Goal: Task Accomplishment & Management: Manage account settings

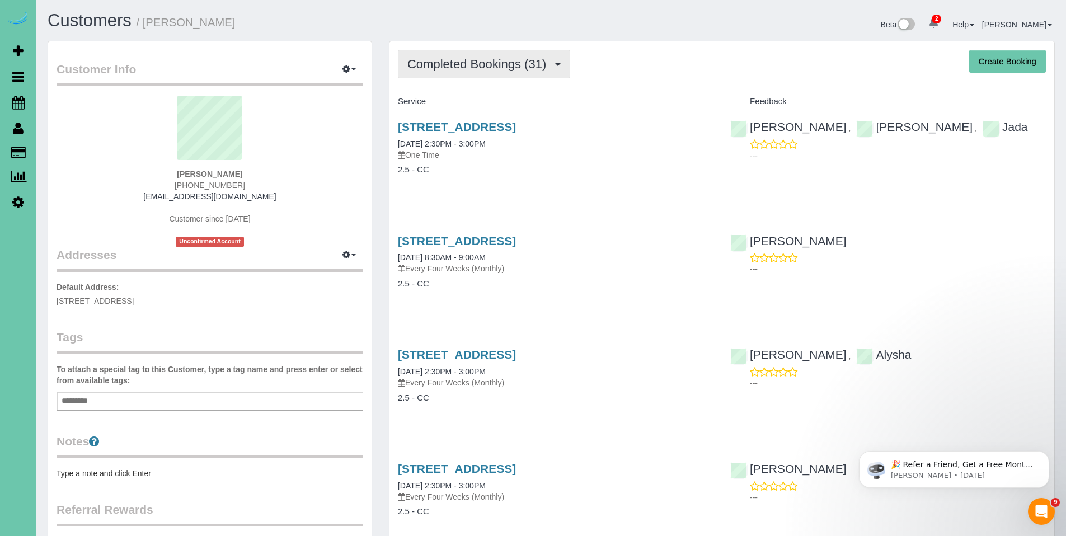
click at [499, 58] on span "Completed Bookings (31)" at bounding box center [479, 64] width 144 height 14
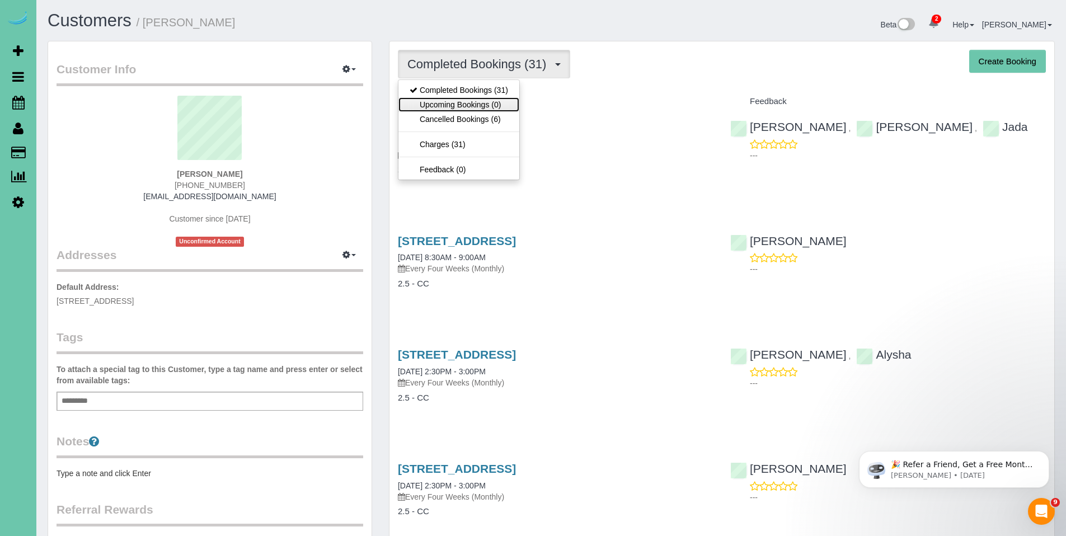
click at [454, 106] on link "Upcoming Bookings (0)" at bounding box center [458, 104] width 121 height 15
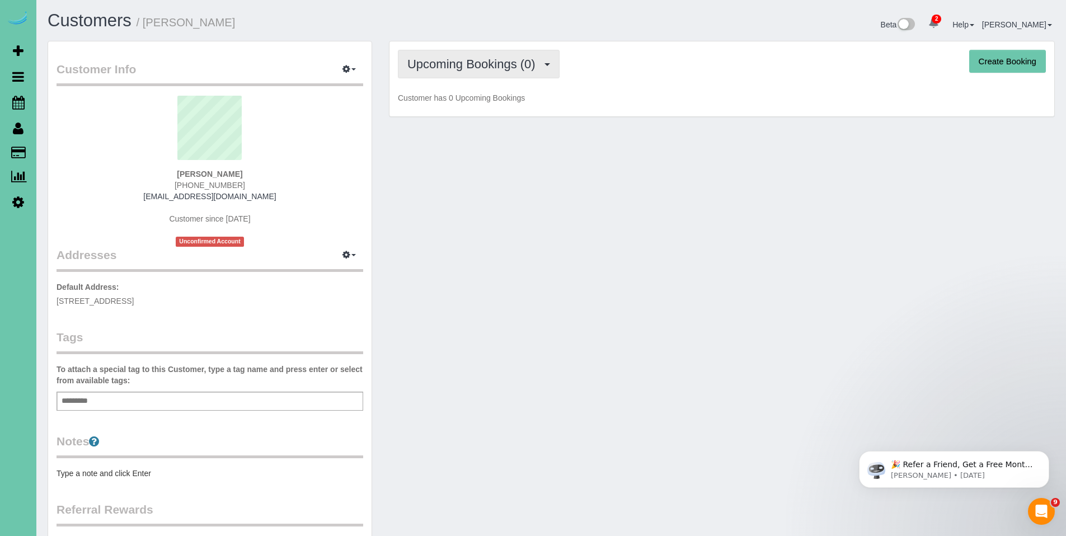
click at [476, 73] on button "Upcoming Bookings (0)" at bounding box center [479, 64] width 162 height 29
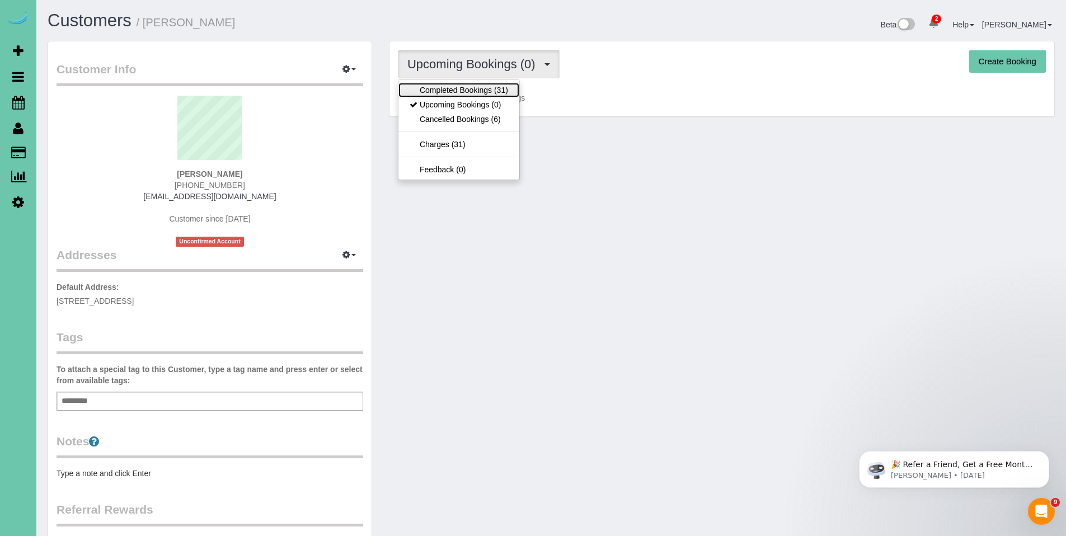
click at [471, 94] on link "Completed Bookings (31)" at bounding box center [458, 90] width 121 height 15
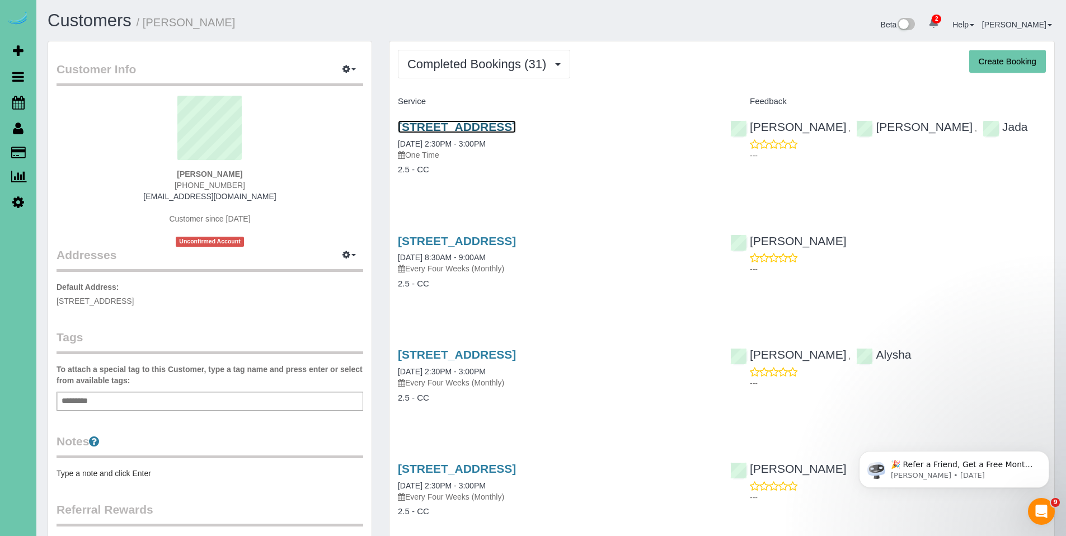
click at [460, 127] on link "211 N 129th St, Omaha, NE 68154" at bounding box center [457, 126] width 118 height 13
click at [516, 243] on link "8405 Indian Hills Drive,Apt 5a5, Omaha, NE 68114" at bounding box center [457, 240] width 118 height 13
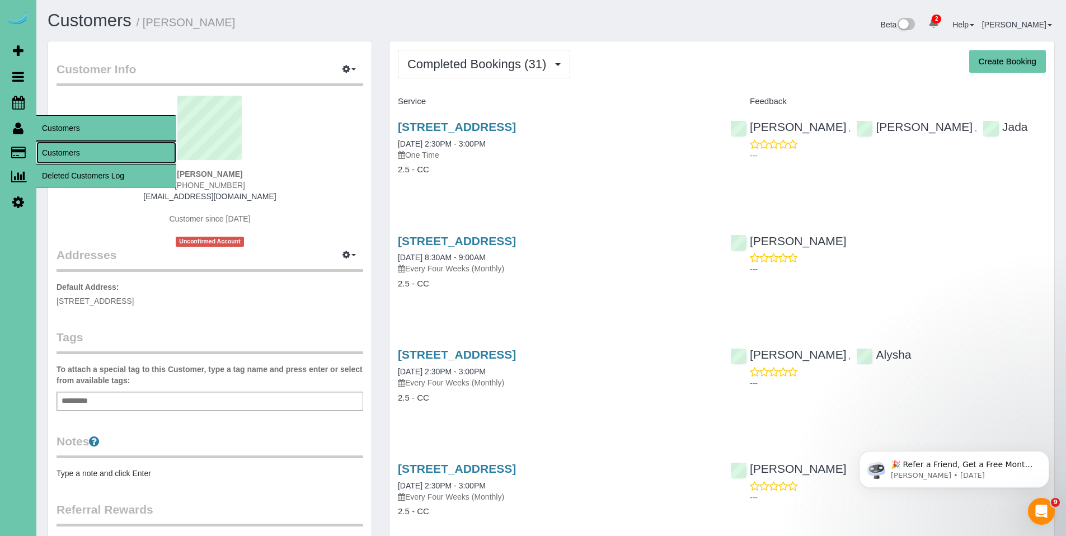
click at [67, 147] on link "Customers" at bounding box center [106, 153] width 140 height 22
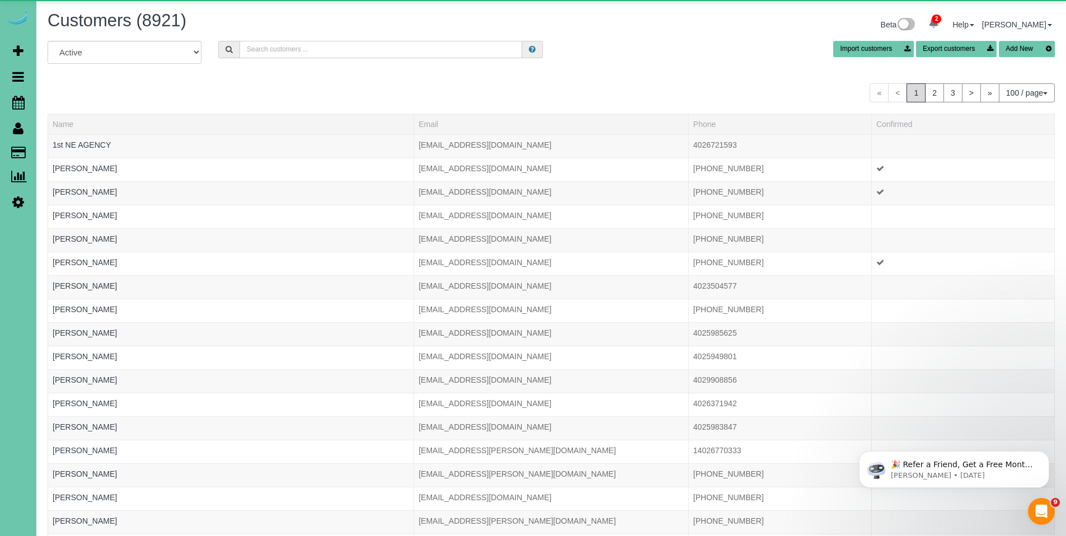
click at [349, 45] on input "text" at bounding box center [380, 49] width 282 height 17
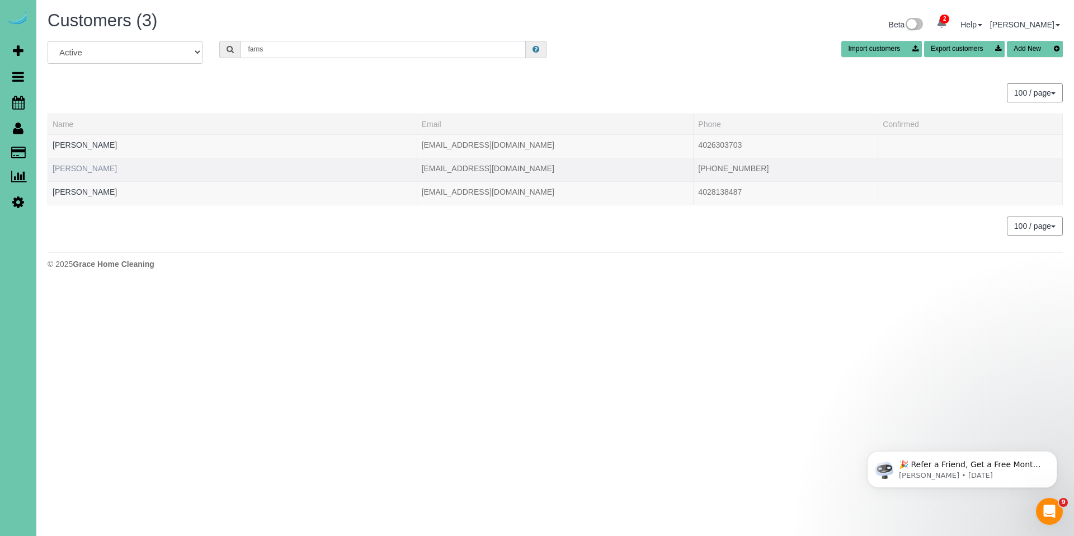
type input "farns"
click at [105, 168] on link "Cecilia Farnsworth" at bounding box center [85, 168] width 64 height 9
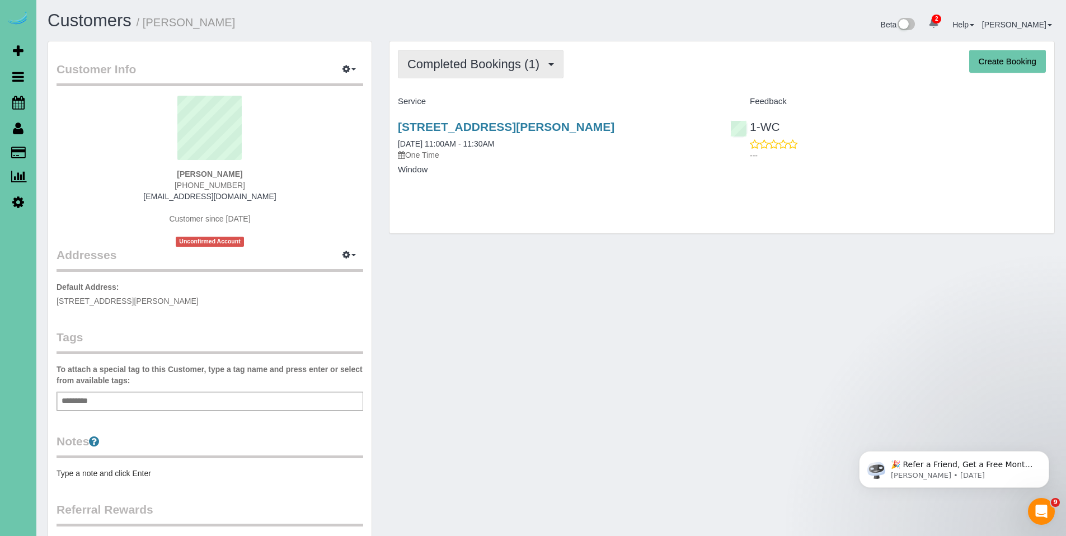
click at [457, 58] on span "Completed Bookings (1)" at bounding box center [476, 64] width 138 height 14
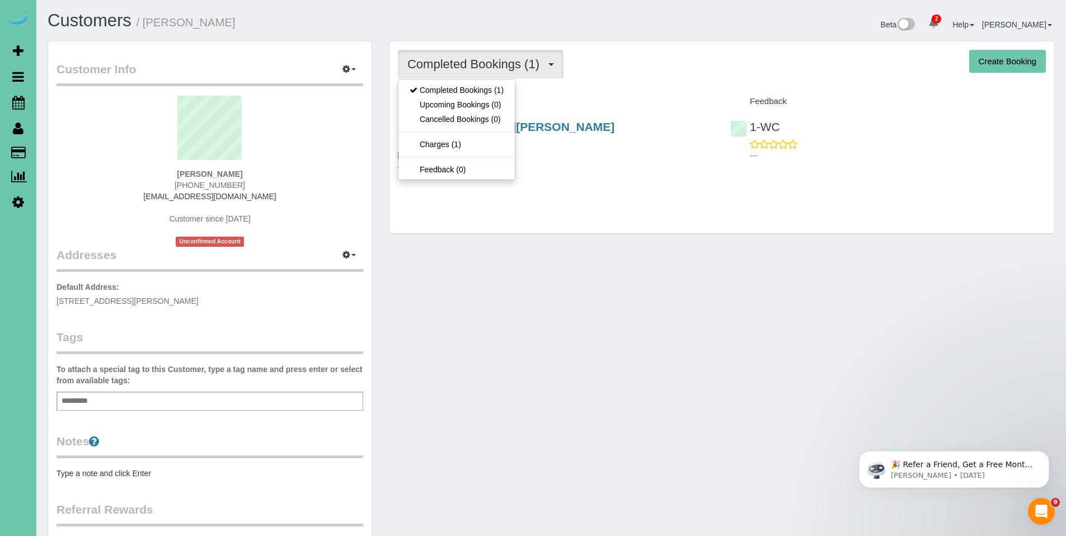
click at [611, 86] on div "Completed Bookings (1) Completed Bookings (1) Upcoming Bookings (0) Cancelled B…" at bounding box center [721, 137] width 665 height 192
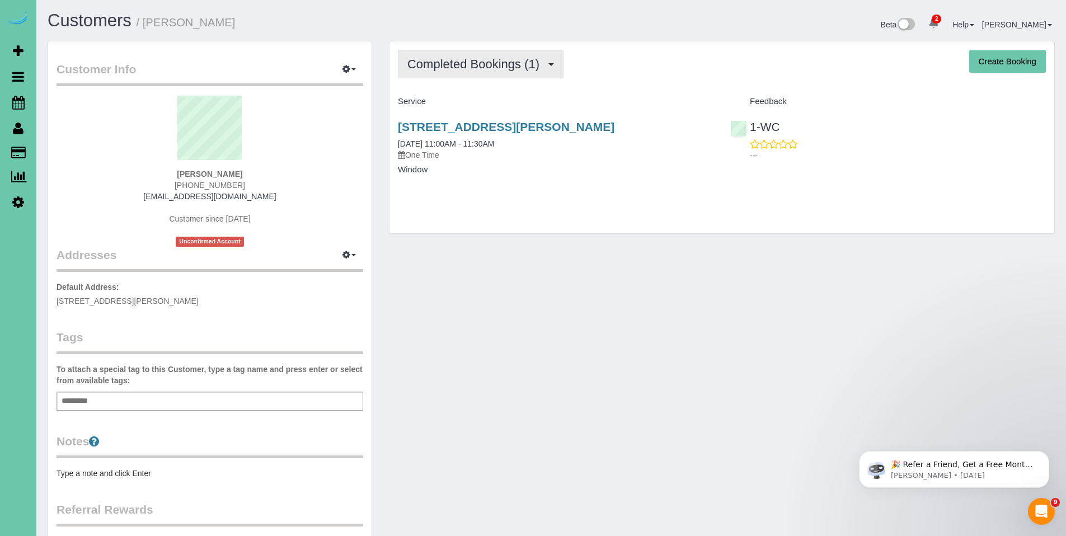
click at [463, 70] on span "Completed Bookings (1)" at bounding box center [476, 64] width 138 height 14
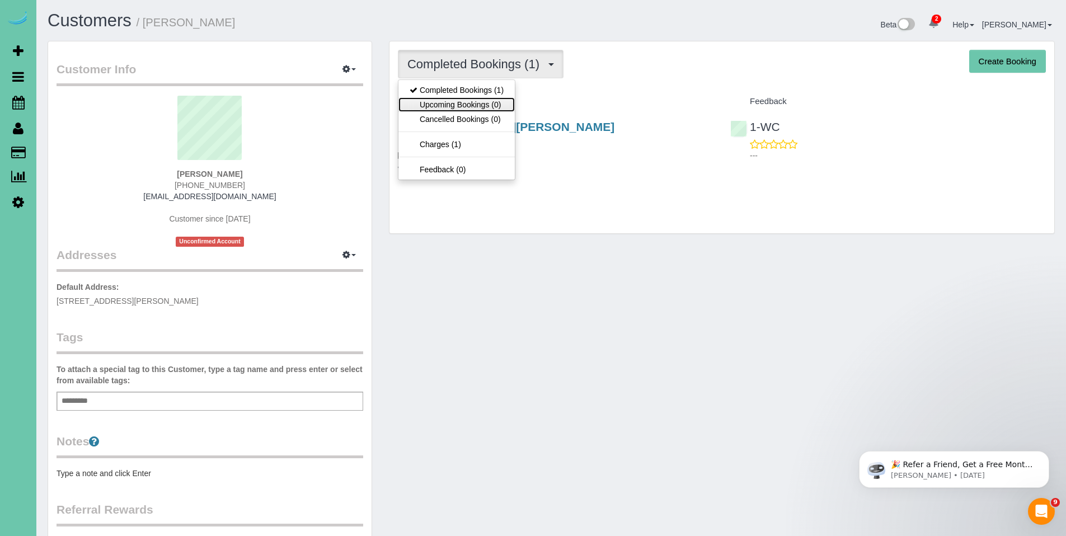
click at [449, 99] on link "Upcoming Bookings (0)" at bounding box center [456, 104] width 116 height 15
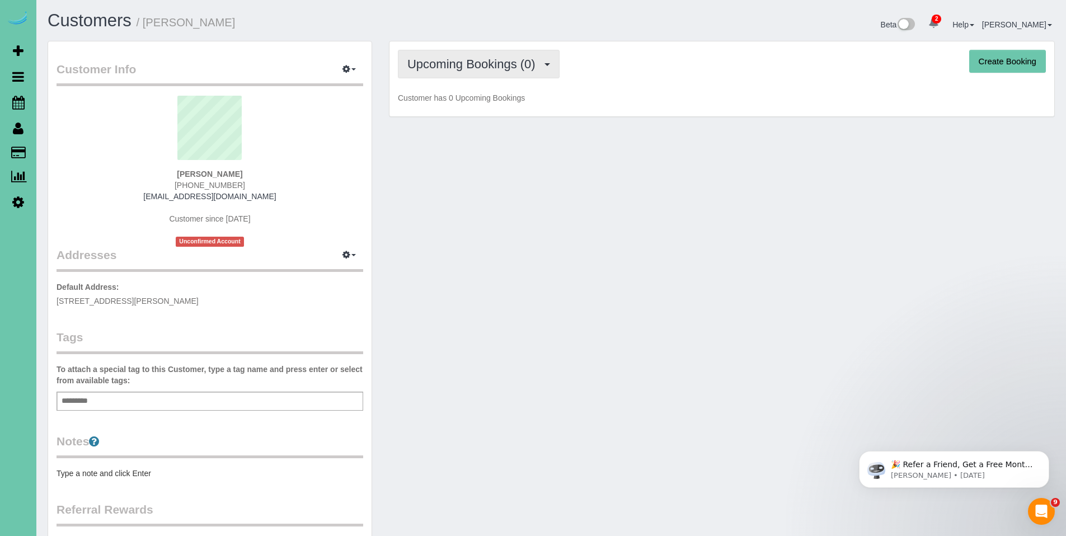
click at [452, 62] on span "Upcoming Bookings (0)" at bounding box center [474, 64] width 134 height 14
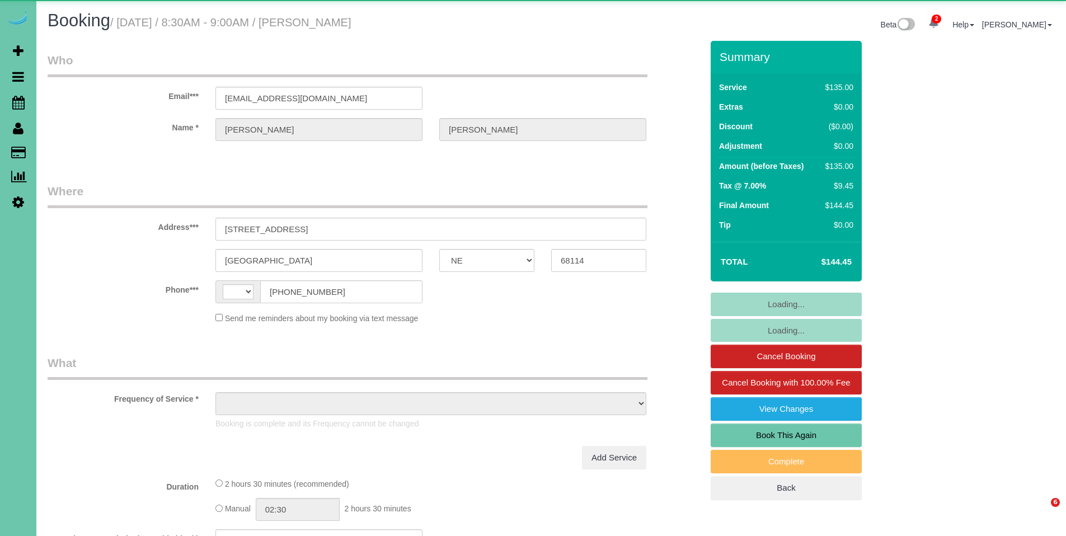
select select "NE"
select select "string:[GEOGRAPHIC_DATA]"
select select "object:397"
select select "string:fspay-f3cf686e-5b3c-4cfd-a360-e66f6e4c11cc"
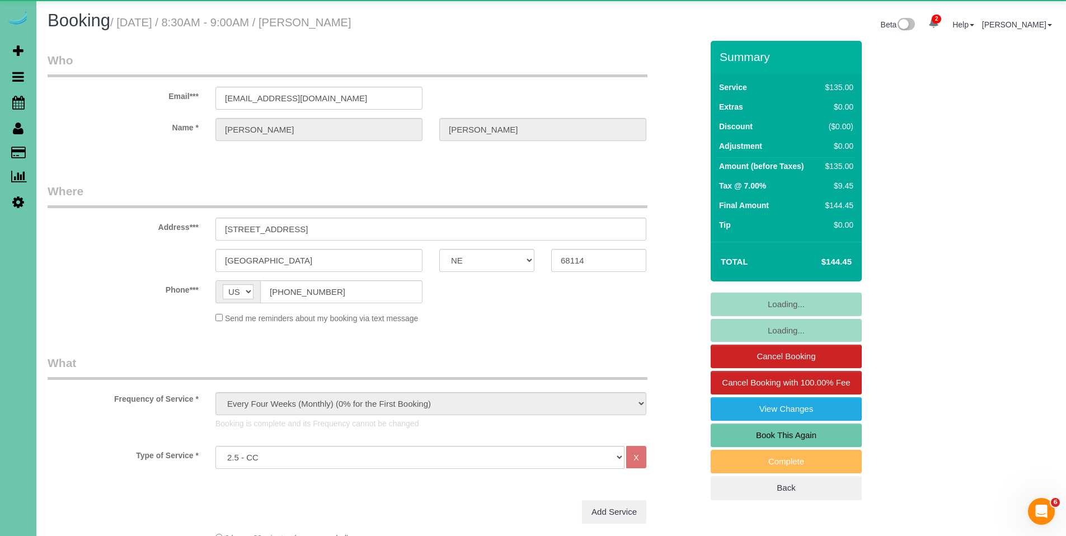
select select "object:916"
select select "number:35"
select select "number:41"
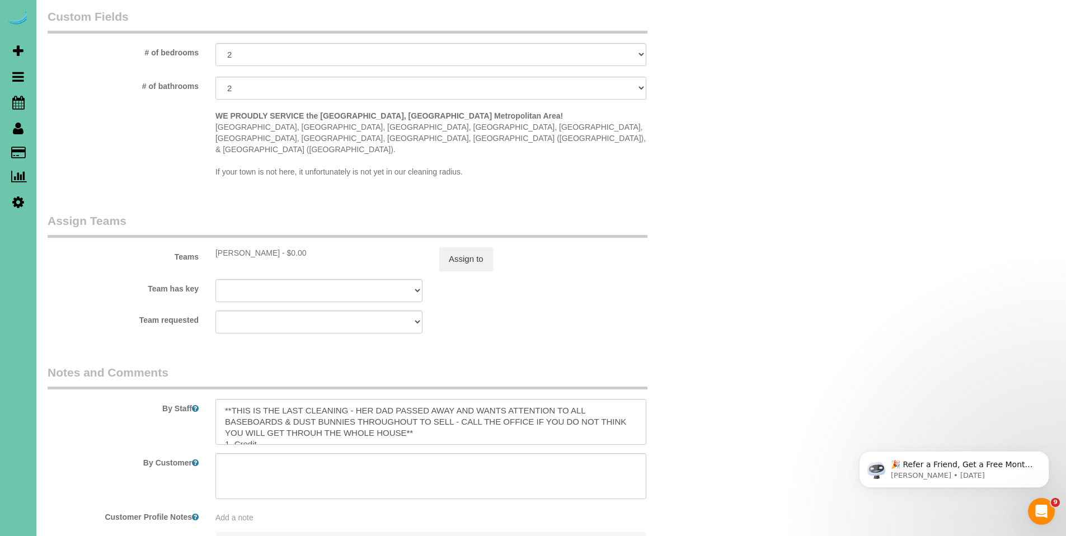
scroll to position [1144, 0]
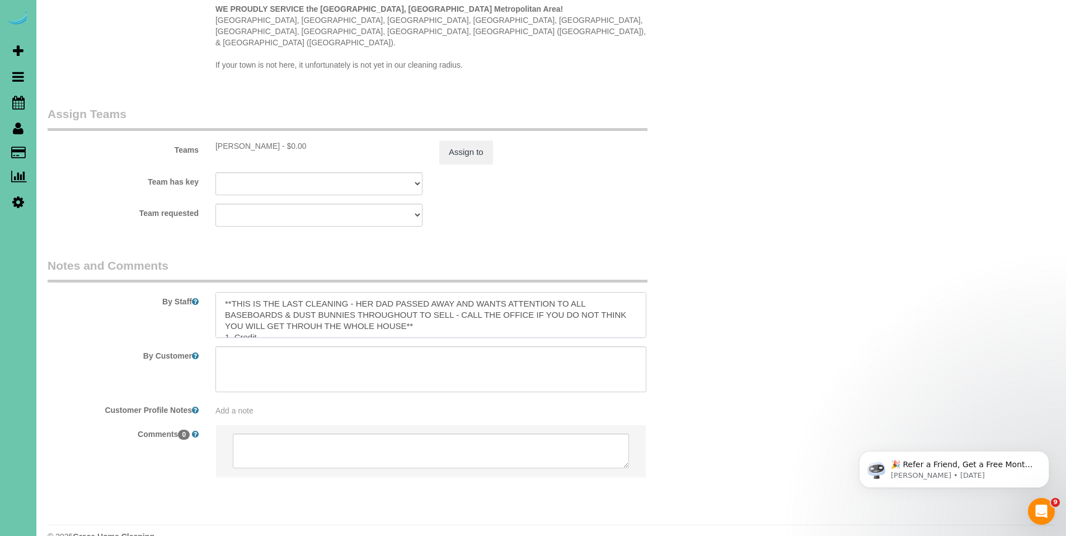
click at [452, 300] on textarea at bounding box center [430, 315] width 431 height 46
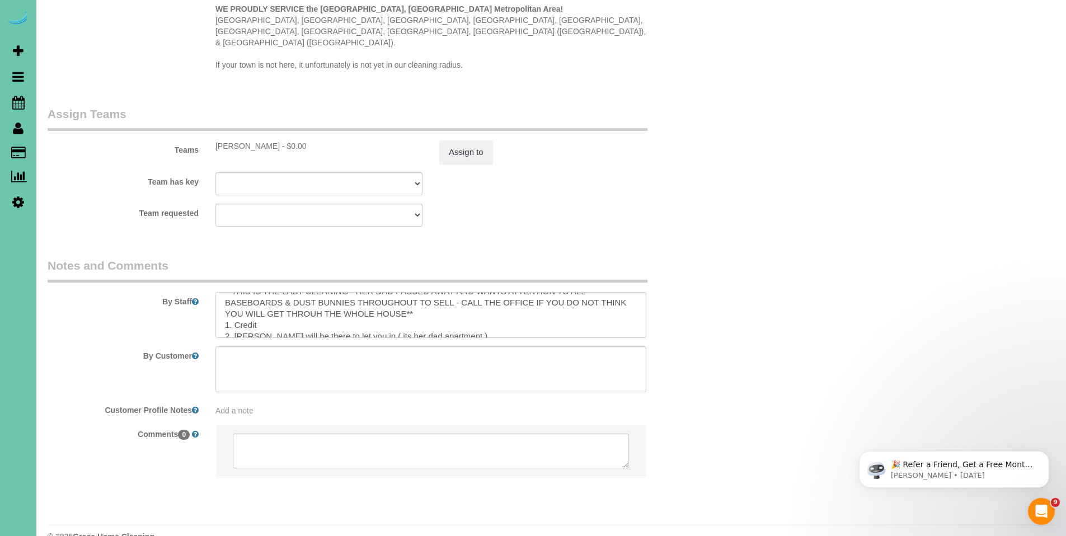
scroll to position [22, 0]
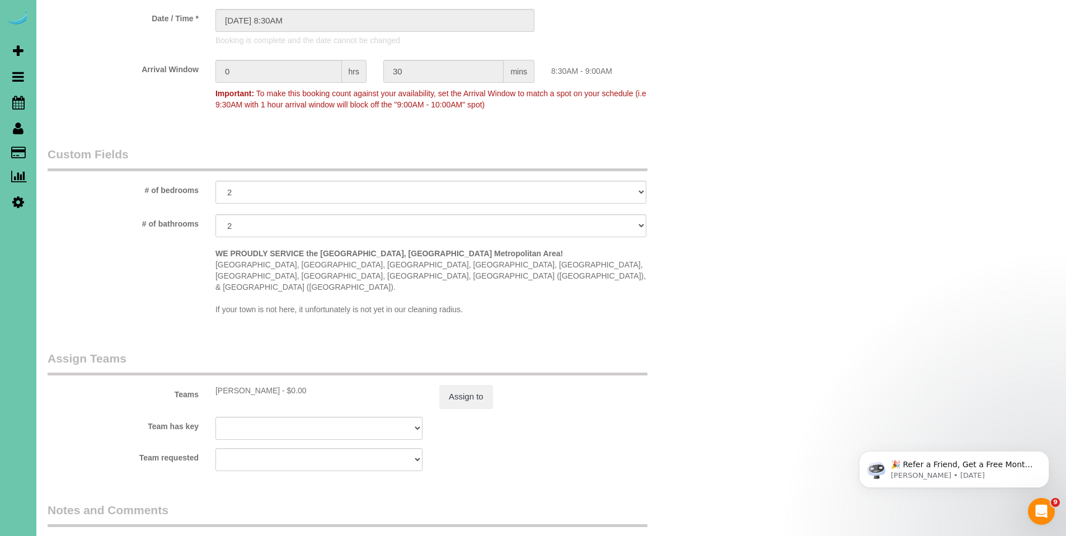
scroll to position [615, 0]
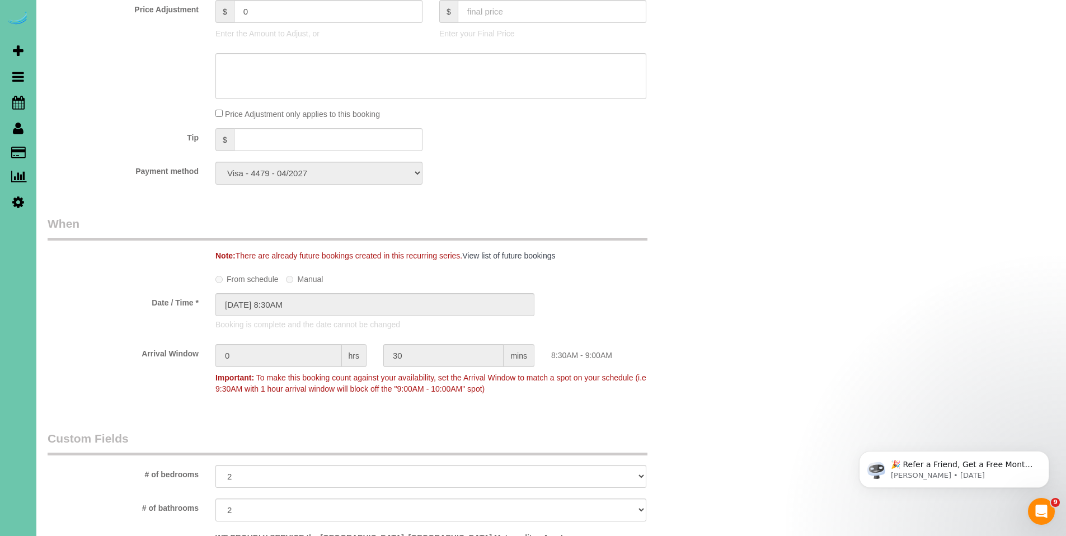
click at [584, 175] on div "Payment method Visa - 4479 - 04/2027 Visa - 7112 - 06/2027 (Default) Add Credit…" at bounding box center [374, 173] width 671 height 23
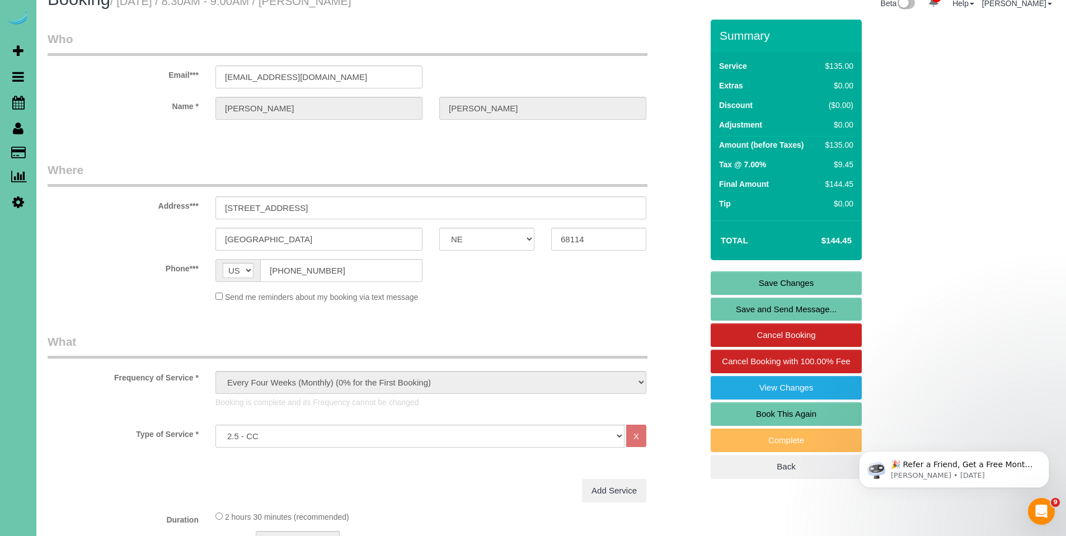
scroll to position [0, 0]
